Goal: Information Seeking & Learning: Learn about a topic

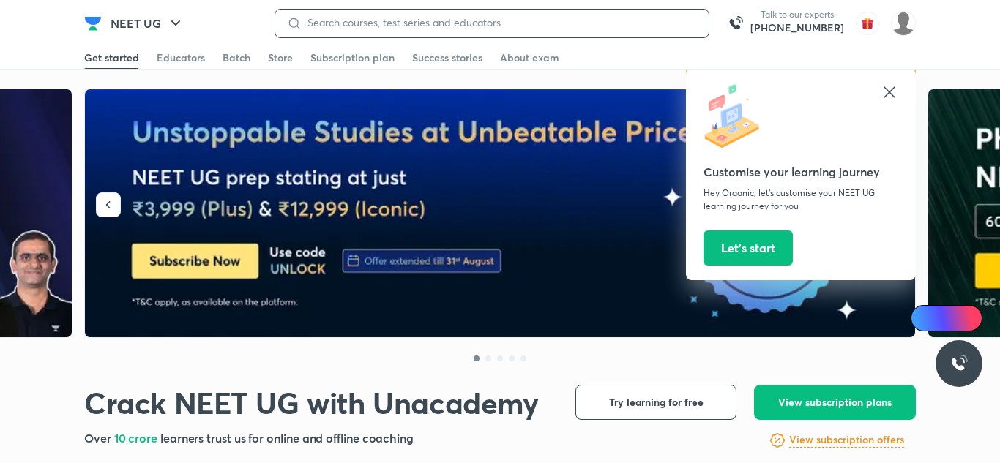
click at [361, 26] on input at bounding box center [498, 23] width 395 height 12
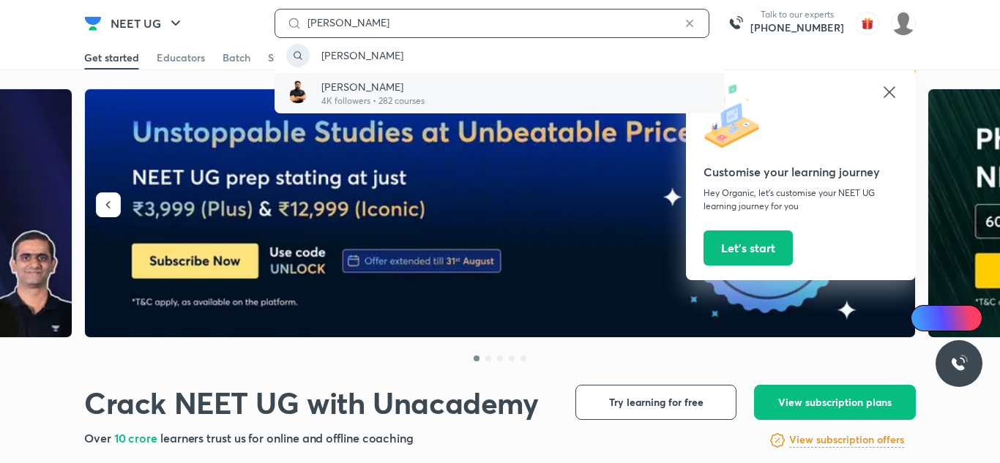
type input "[PERSON_NAME]"
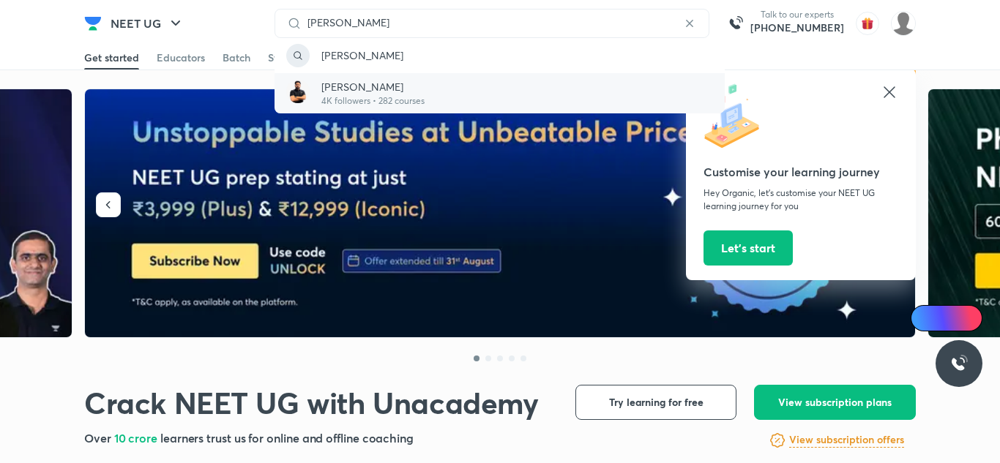
click at [371, 103] on p "4K followers • 282 courses" at bounding box center [372, 100] width 103 height 13
